Goal: Task Accomplishment & Management: Use online tool/utility

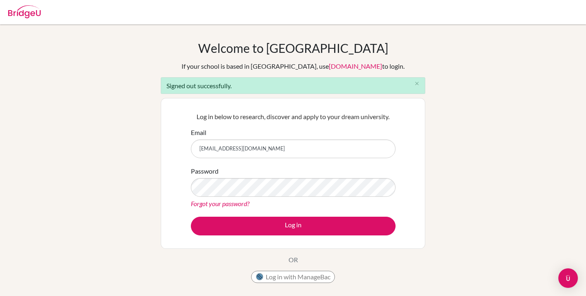
click at [320, 141] on input "ejona+sjohn@bridge-u.com" at bounding box center [293, 149] width 205 height 19
type input "ejona@bridge-u.com"
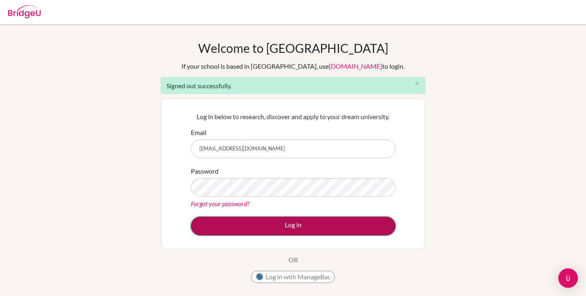
click at [289, 223] on button "Log in" at bounding box center [293, 226] width 205 height 19
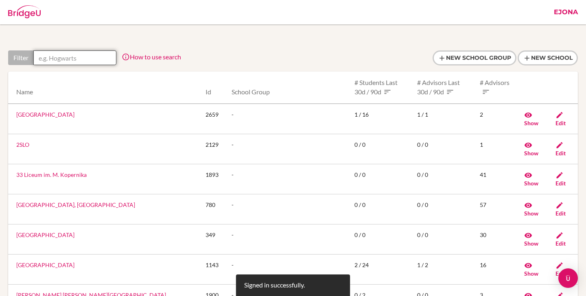
click at [101, 57] on input "text" at bounding box center [74, 57] width 83 height 15
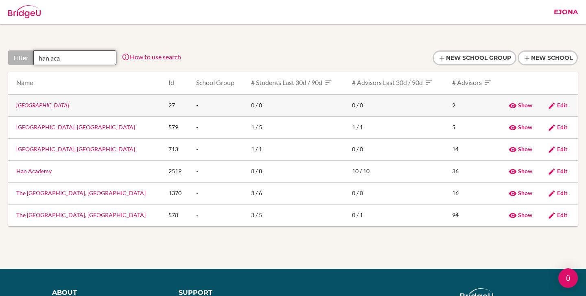
scroll to position [0, 10]
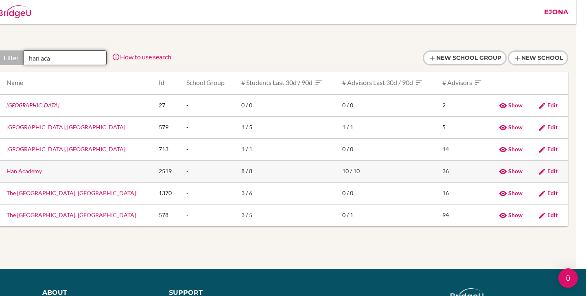
type input "han aca"
click at [31, 169] on link "Han Academy" at bounding box center [24, 171] width 35 height 7
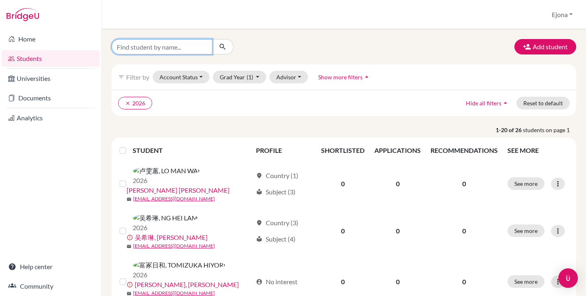
click at [185, 49] on input "Find student by name..." at bounding box center [162, 46] width 101 height 15
type input "harry"
click button "submit" at bounding box center [223, 46] width 22 height 15
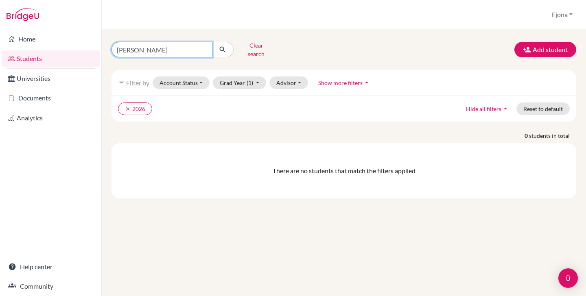
click at [174, 53] on input "harry" at bounding box center [162, 49] width 101 height 15
type input "h"
type input "xjk"
click button "submit" at bounding box center [223, 49] width 22 height 15
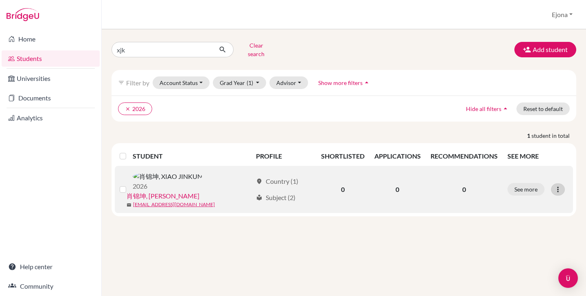
click at [557, 186] on icon at bounding box center [558, 190] width 8 height 8
click at [531, 221] on button "Reset Password" at bounding box center [523, 227] width 64 height 13
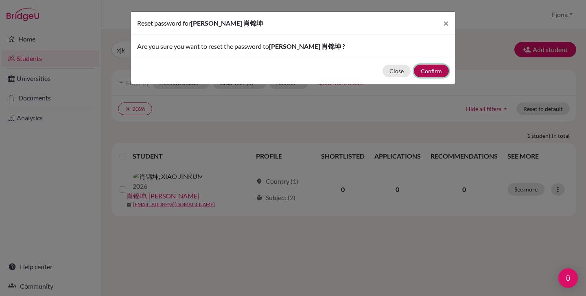
click at [429, 72] on button "Confirm" at bounding box center [431, 71] width 35 height 13
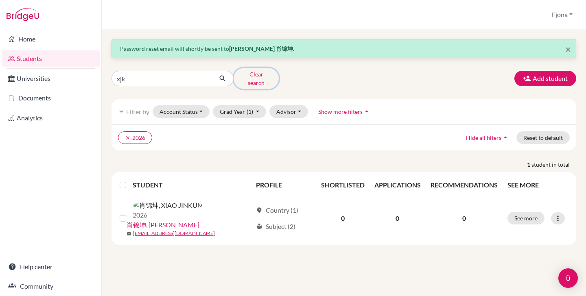
click at [265, 77] on button "Clear search" at bounding box center [256, 78] width 45 height 21
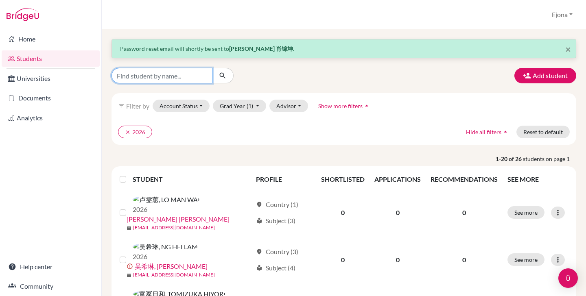
click at [184, 79] on input "Find student by name..." at bounding box center [162, 75] width 101 height 15
type input "zar"
click button "submit" at bounding box center [223, 75] width 22 height 15
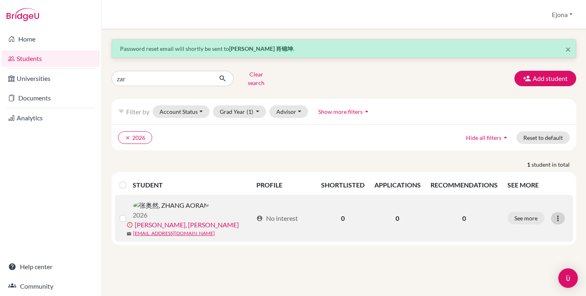
click at [559, 215] on icon at bounding box center [558, 219] width 8 height 8
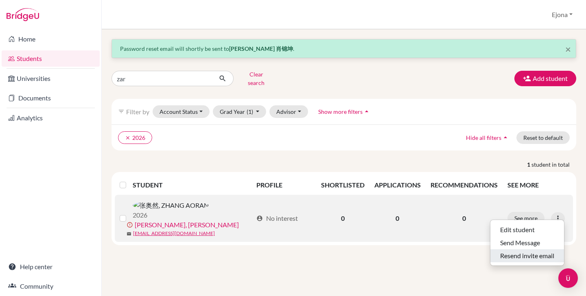
click at [552, 250] on button "Resend invite email" at bounding box center [528, 256] width 74 height 13
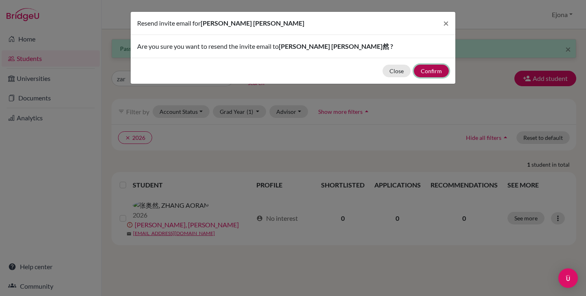
click at [436, 72] on button "Confirm" at bounding box center [431, 71] width 35 height 13
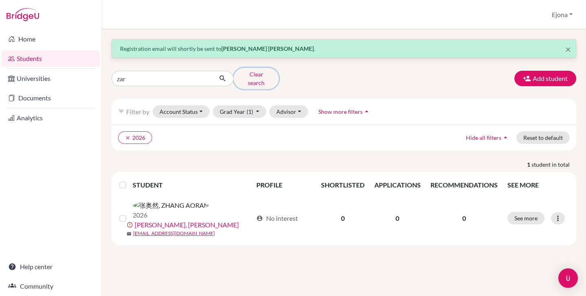
click at [253, 77] on button "Clear search" at bounding box center [256, 78] width 45 height 21
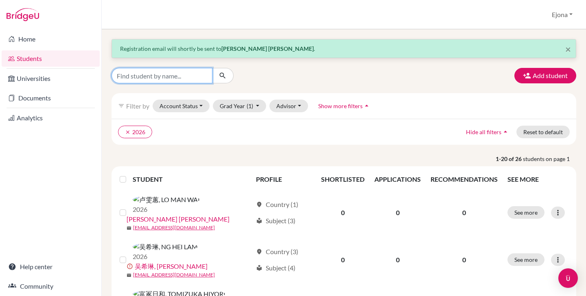
click at [195, 78] on input "Find student by name..." at bounding box center [162, 75] width 101 height 15
type input "cyl"
click button "submit" at bounding box center [223, 75] width 22 height 15
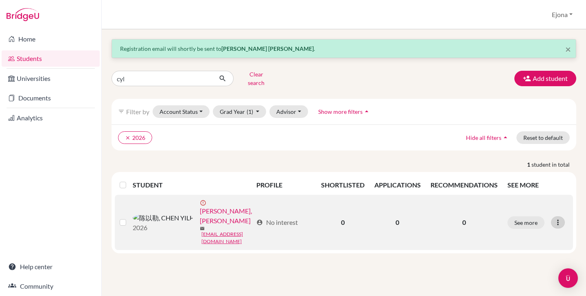
click at [560, 219] on icon at bounding box center [558, 223] width 8 height 8
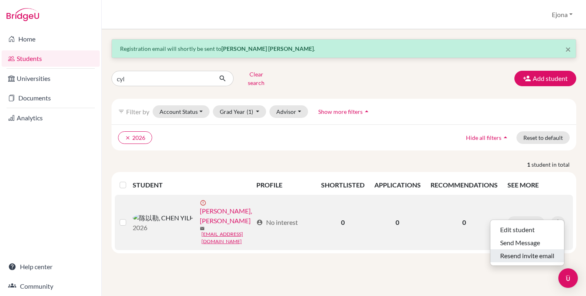
click at [532, 250] on button "Resend invite email" at bounding box center [528, 256] width 74 height 13
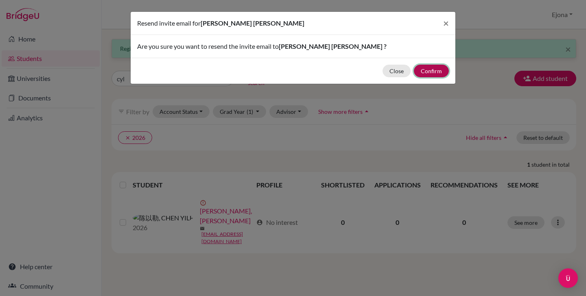
click at [439, 68] on button "Confirm" at bounding box center [431, 71] width 35 height 13
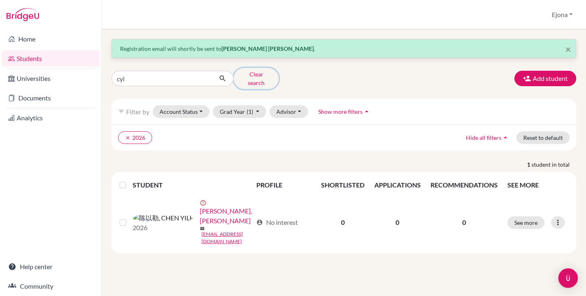
click at [256, 76] on button "Clear search" at bounding box center [256, 78] width 45 height 21
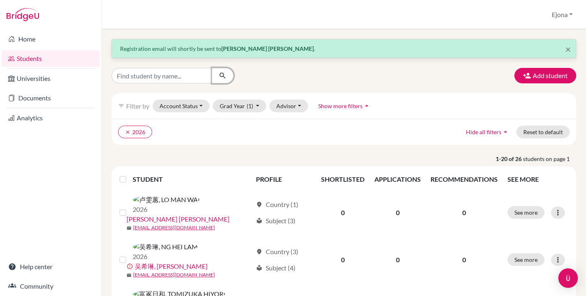
click at [219, 81] on button "submit" at bounding box center [223, 75] width 22 height 15
click at [195, 80] on input "Find student by name..." at bounding box center [162, 75] width 101 height 15
type input "lcy"
click button "submit" at bounding box center [223, 75] width 22 height 15
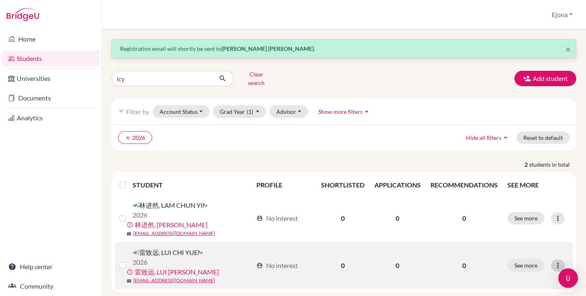
click at [555, 262] on icon at bounding box center [558, 266] width 8 height 8
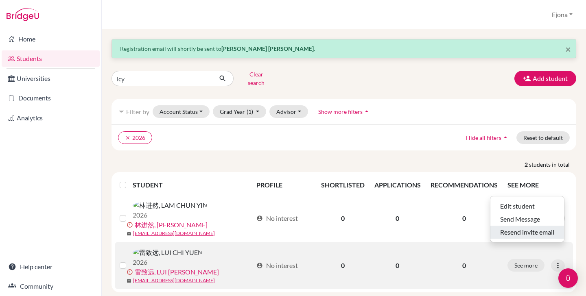
click at [537, 226] on button "Resend invite email" at bounding box center [528, 232] width 74 height 13
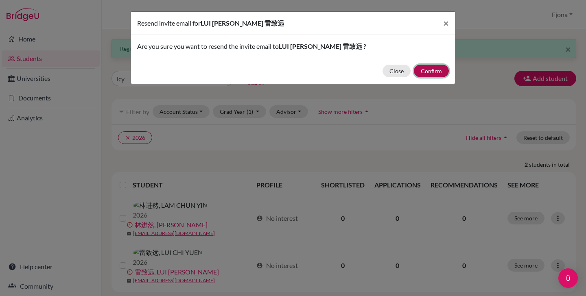
click at [442, 76] on button "Confirm" at bounding box center [431, 71] width 35 height 13
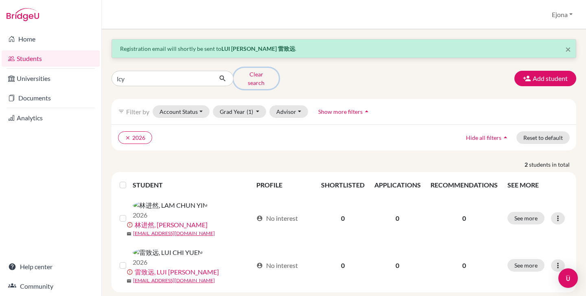
click at [268, 74] on button "Clear search" at bounding box center [256, 78] width 45 height 21
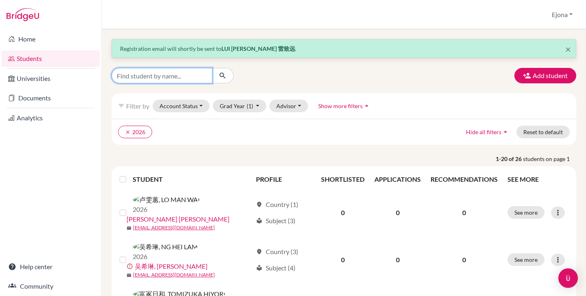
click at [197, 79] on input "Find student by name..." at bounding box center [162, 75] width 101 height 15
type input "xroi"
click button "submit" at bounding box center [223, 75] width 22 height 15
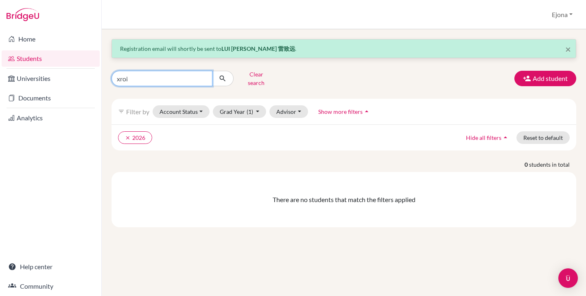
click at [189, 81] on input "xroi" at bounding box center [162, 78] width 101 height 15
type input "xry"
click button "submit" at bounding box center [223, 78] width 22 height 15
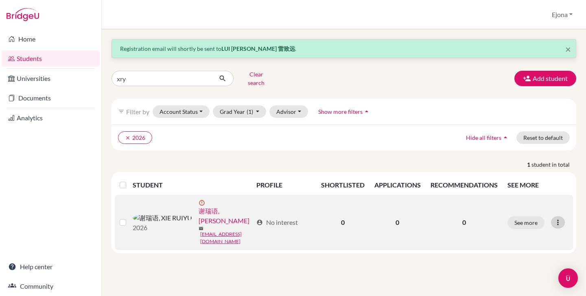
click at [559, 219] on icon at bounding box center [558, 223] width 8 height 8
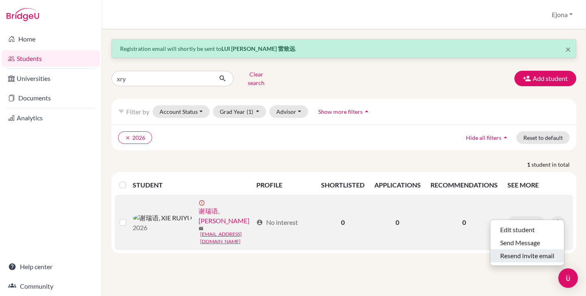
click at [536, 250] on button "Resend invite email" at bounding box center [528, 256] width 74 height 13
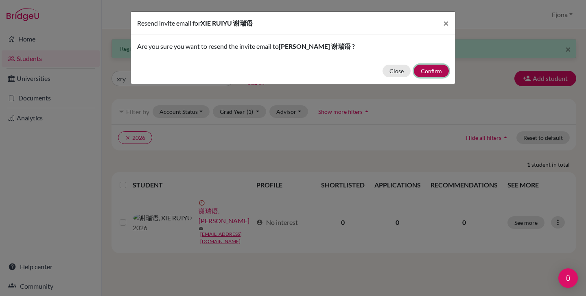
click at [437, 72] on button "Confirm" at bounding box center [431, 71] width 35 height 13
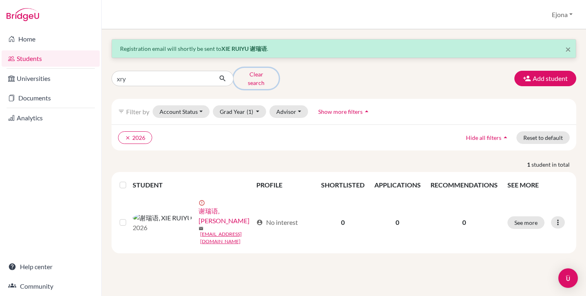
click at [263, 76] on button "Clear search" at bounding box center [256, 78] width 45 height 21
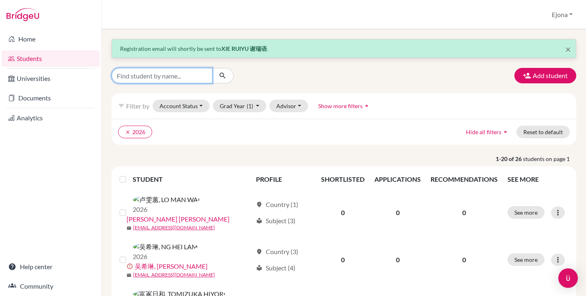
click at [183, 81] on input "Find student by name..." at bounding box center [162, 75] width 101 height 15
type input "wyw"
click button "submit" at bounding box center [223, 75] width 22 height 15
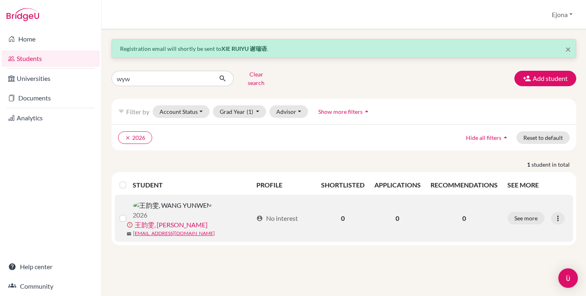
click at [552, 212] on div "See more Edit student Send Message Resend invite email" at bounding box center [538, 218] width 61 height 13
click at [557, 212] on div at bounding box center [558, 218] width 14 height 12
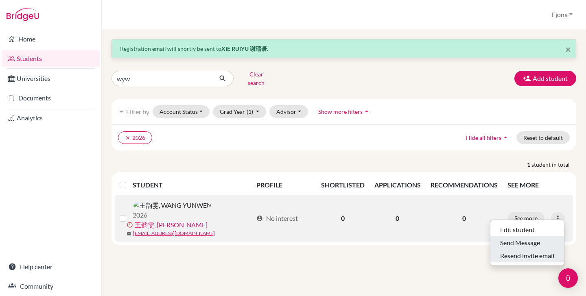
drag, startPoint x: 539, startPoint y: 243, endPoint x: 538, endPoint y: 256, distance: 13.1
click at [538, 256] on div "Edit student Send Message Resend invite email" at bounding box center [527, 243] width 74 height 46
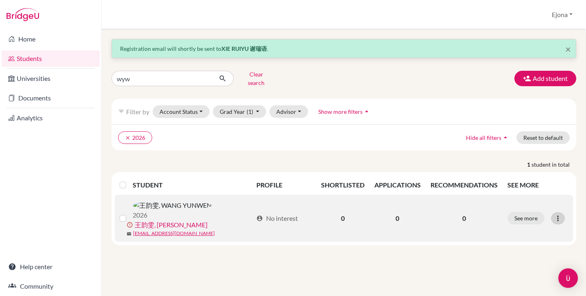
click at [559, 215] on icon at bounding box center [558, 219] width 8 height 8
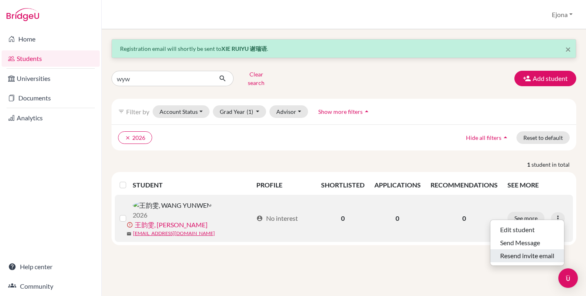
click at [545, 250] on button "Resend invite email" at bounding box center [528, 256] width 74 height 13
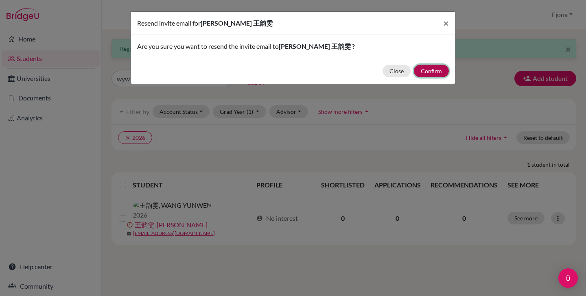
click at [430, 72] on button "Confirm" at bounding box center [431, 71] width 35 height 13
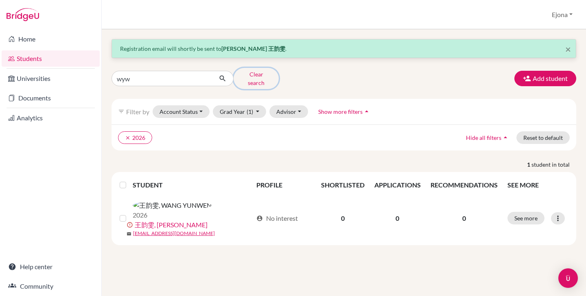
click at [271, 79] on button "Clear search" at bounding box center [256, 78] width 45 height 21
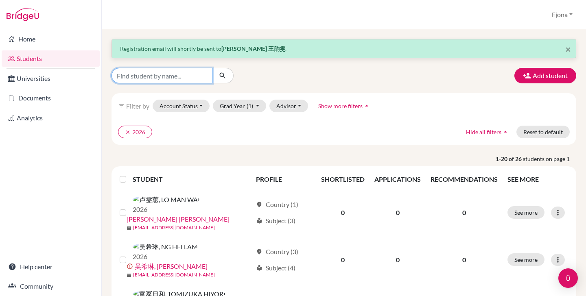
click at [197, 79] on input "Find student by name..." at bounding box center [162, 75] width 101 height 15
type input "h"
type input "cjw@han"
click button "submit" at bounding box center [223, 75] width 22 height 15
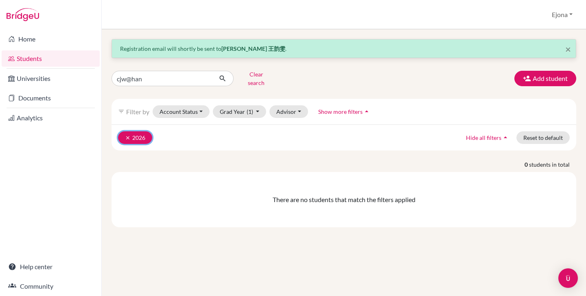
click at [124, 131] on button "clear 2026" at bounding box center [135, 137] width 34 height 13
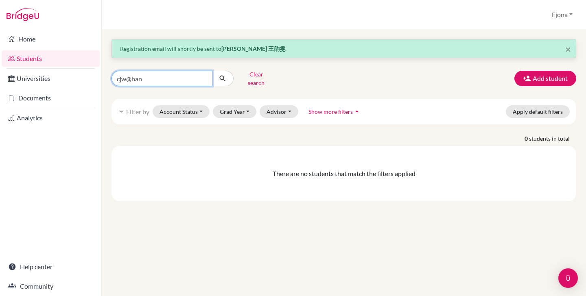
click at [199, 71] on input "cjw@han" at bounding box center [162, 78] width 101 height 15
click at [193, 79] on input "cjw@han" at bounding box center [162, 78] width 101 height 15
type input "cjw"
click button "submit" at bounding box center [223, 78] width 22 height 15
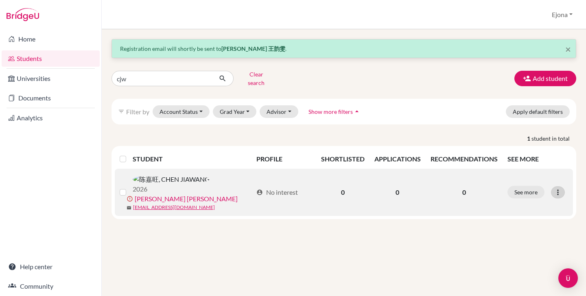
click at [561, 188] on icon at bounding box center [558, 192] width 8 height 8
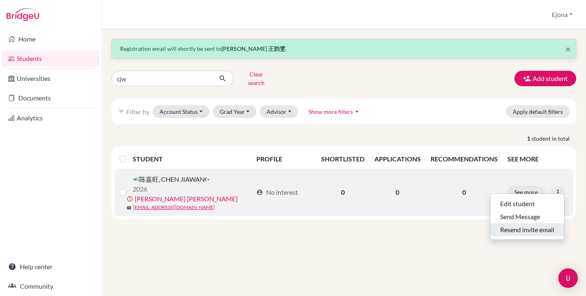
click at [527, 226] on button "Resend invite email" at bounding box center [528, 229] width 74 height 13
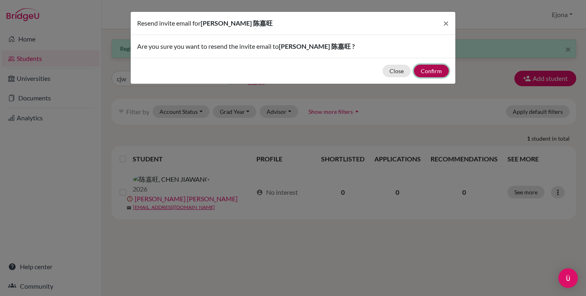
click at [435, 73] on button "Confirm" at bounding box center [431, 71] width 35 height 13
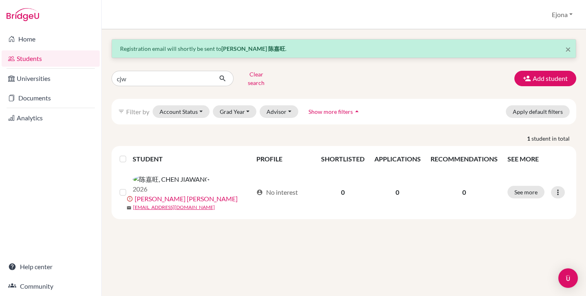
click at [429, 9] on div "Students overview Ejona Profile School Settings Admin Schools Users Common App …" at bounding box center [344, 14] width 484 height 29
click at [418, 17] on div "Students overview Ejona Profile School Settings Admin Schools Users Common App …" at bounding box center [344, 14] width 484 height 29
click at [27, 37] on link "Home" at bounding box center [51, 39] width 98 height 16
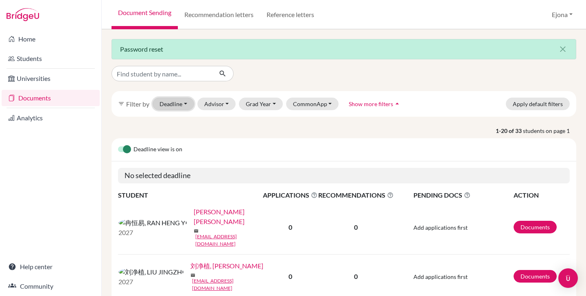
click at [180, 102] on button "Deadline - Select a date range Or double click for a single date selection Toda…" at bounding box center [174, 104] width 42 height 13
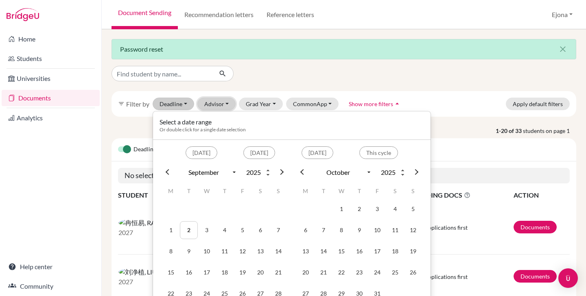
click at [227, 102] on button "Advisor" at bounding box center [216, 104] width 39 height 13
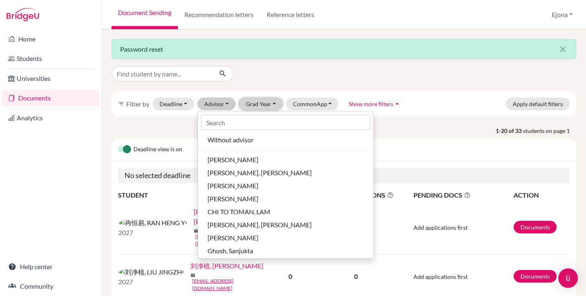
click at [261, 100] on button "Grad Year" at bounding box center [261, 104] width 44 height 13
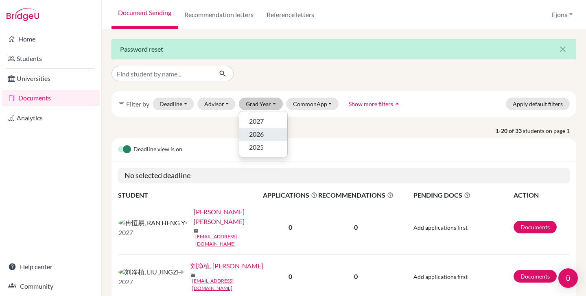
click at [264, 135] on div "2026" at bounding box center [263, 134] width 28 height 10
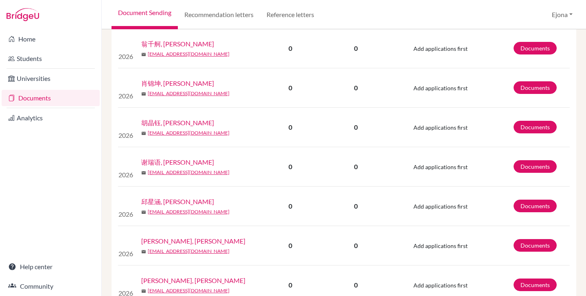
scroll to position [757, 0]
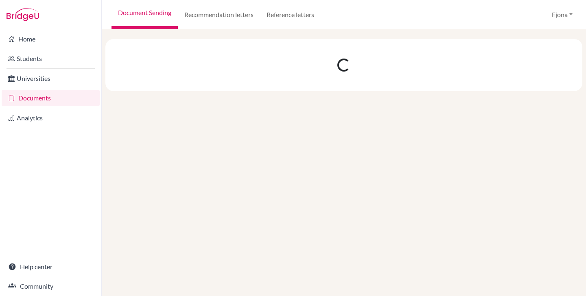
scroll to position [0, 0]
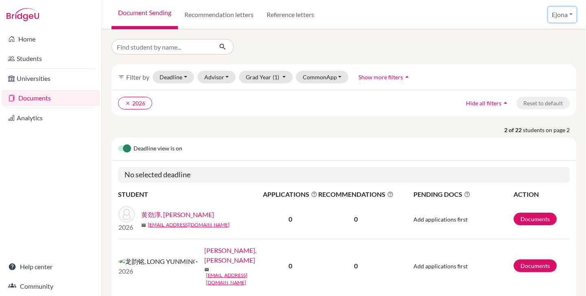
click at [567, 17] on button "Ejona" at bounding box center [562, 14] width 28 height 15
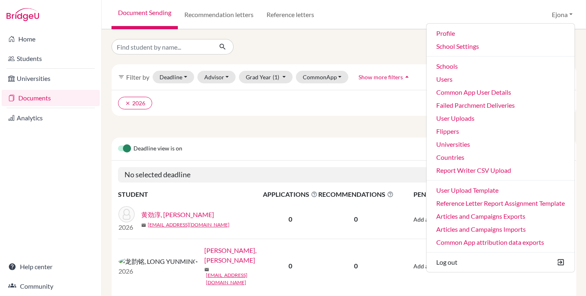
click at [374, 44] on div at bounding box center [343, 46] width 477 height 15
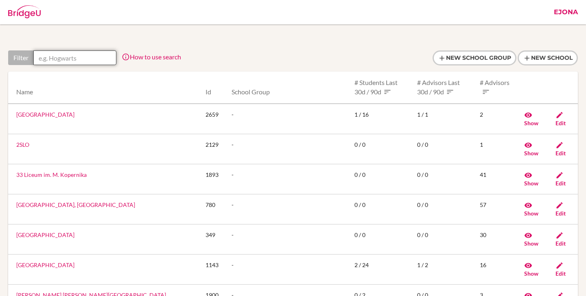
click at [88, 55] on input "text" at bounding box center [74, 57] width 83 height 15
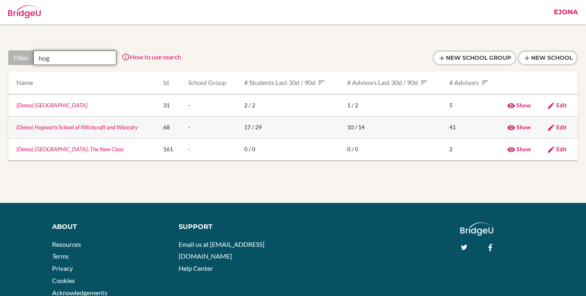
type input "hog"
click at [115, 125] on link "(Demo) Hogwarts School of Witchcraft and Wizardry" at bounding box center [77, 127] width 122 height 7
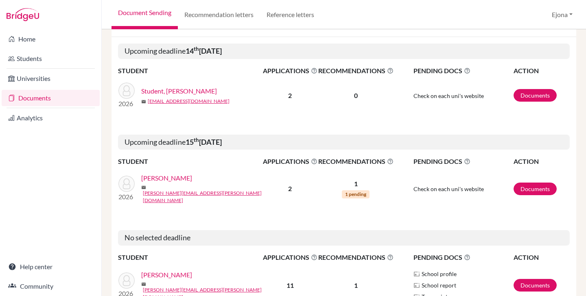
scroll to position [94, 0]
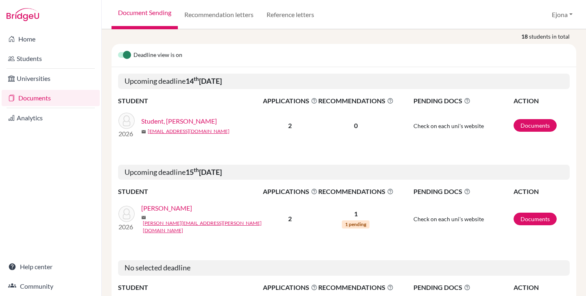
click at [162, 119] on link "Student, Rafiq" at bounding box center [179, 121] width 76 height 10
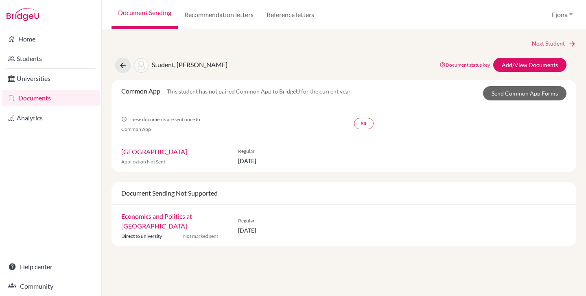
click at [21, 93] on link "Documents" at bounding box center [51, 98] width 98 height 16
